Goal: Task Accomplishment & Management: Complete application form

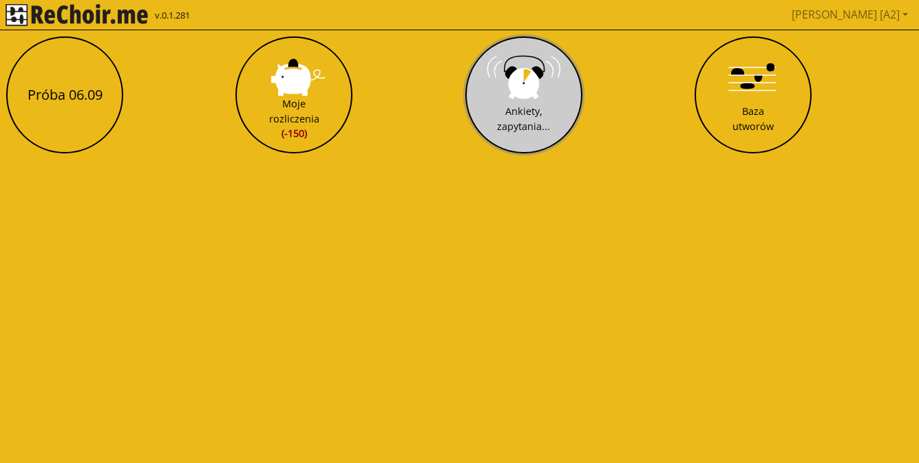
click at [528, 96] on button "Ankiety, zapytania..." at bounding box center [524, 94] width 117 height 117
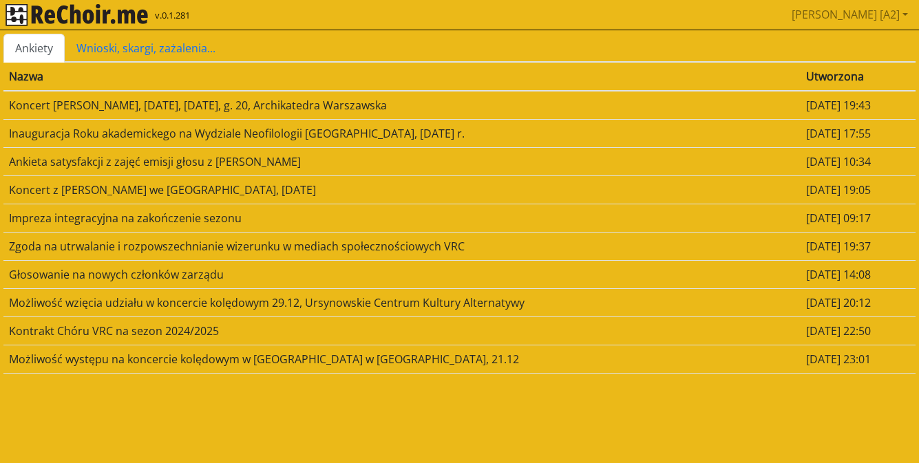
click at [161, 185] on td "Koncert z [PERSON_NAME] we [GEOGRAPHIC_DATA], [DATE]" at bounding box center [401, 190] width 797 height 28
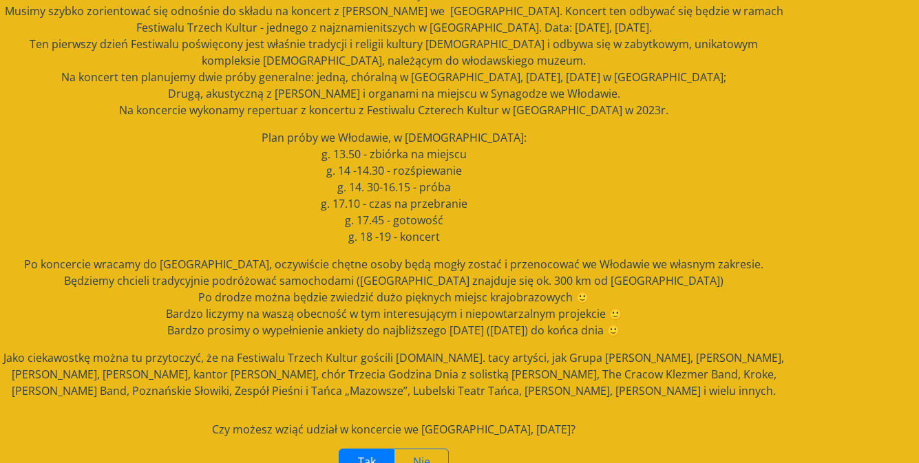
scroll to position [170, 0]
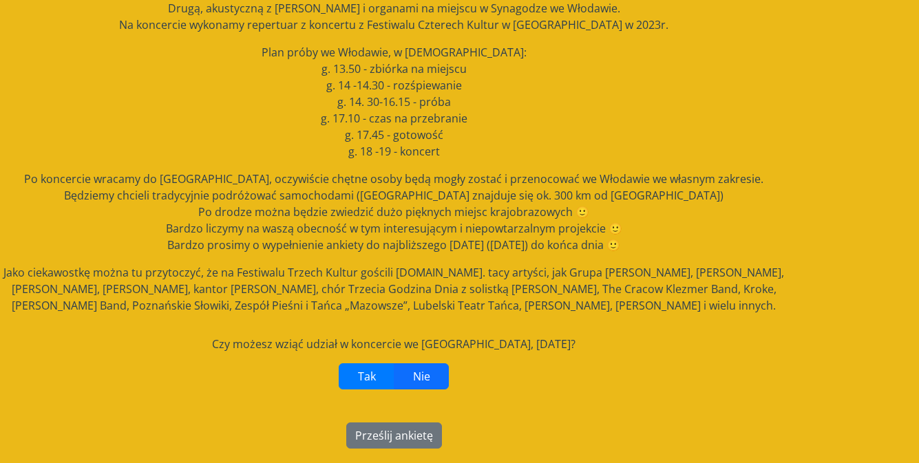
click at [433, 370] on label "Nie" at bounding box center [421, 377] width 55 height 26
click at [427, 368] on label "Nie" at bounding box center [421, 377] width 55 height 26
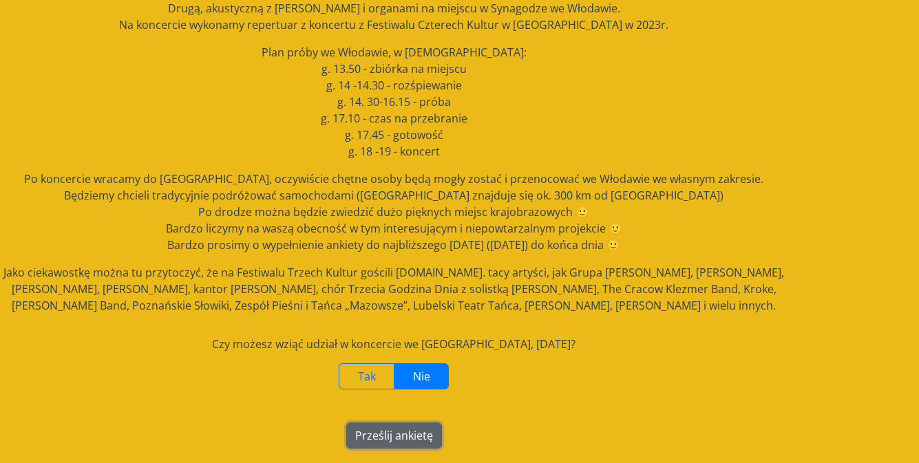
click at [423, 430] on button "Prześlij ankietę" at bounding box center [394, 436] width 96 height 26
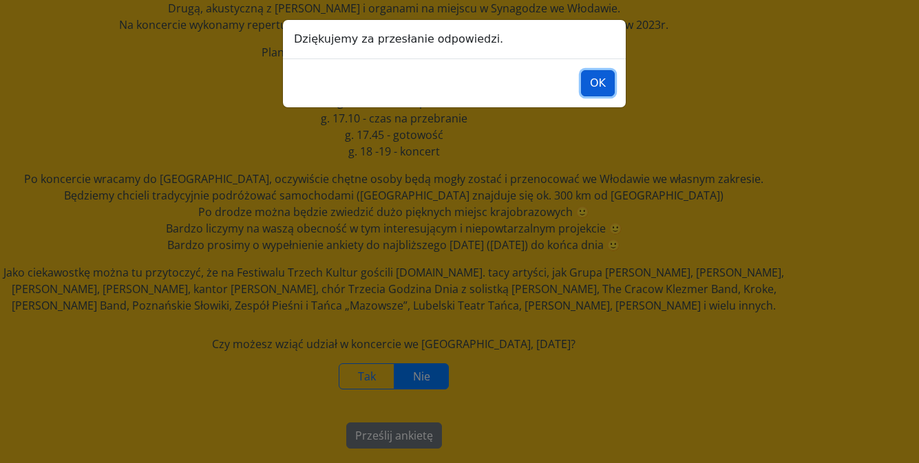
click at [587, 87] on button "OK" at bounding box center [598, 83] width 34 height 26
